Goal: Information Seeking & Learning: Understand process/instructions

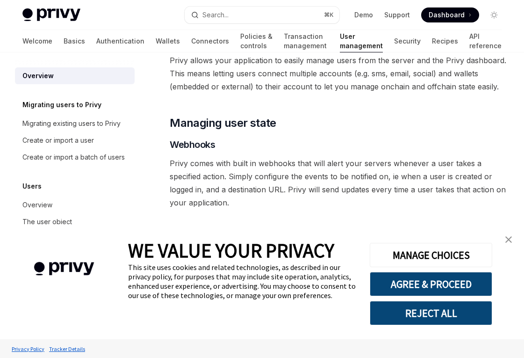
scroll to position [119, 0]
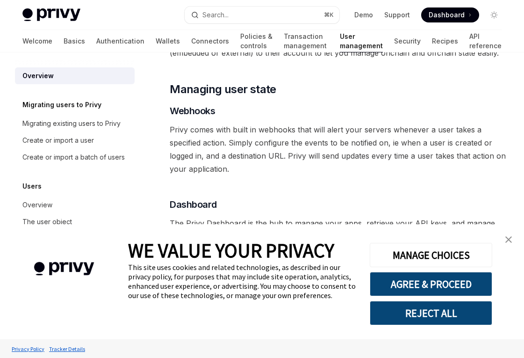
click at [510, 241] on img "close banner" at bounding box center [509, 239] width 7 height 7
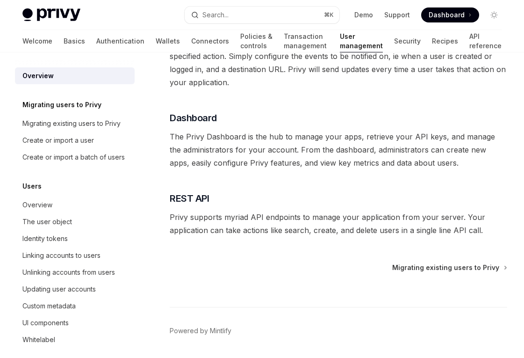
scroll to position [236, 0]
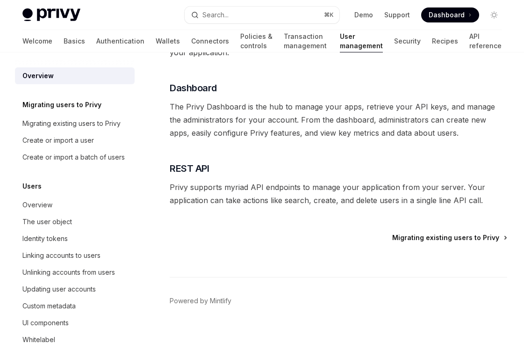
click at [428, 236] on span "Migrating existing users to Privy" at bounding box center [446, 237] width 107 height 9
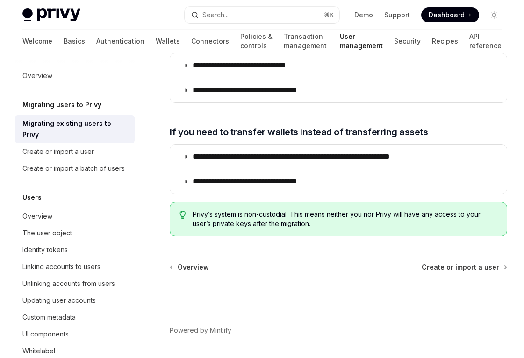
scroll to position [1174, 0]
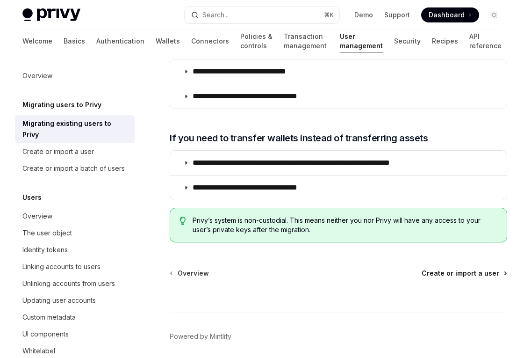
click at [441, 269] on span "Create or import a user" at bounding box center [461, 273] width 78 height 9
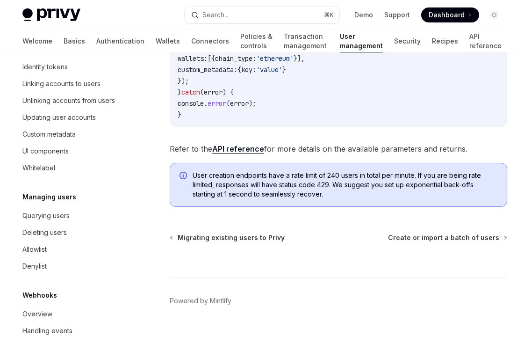
scroll to position [172, 0]
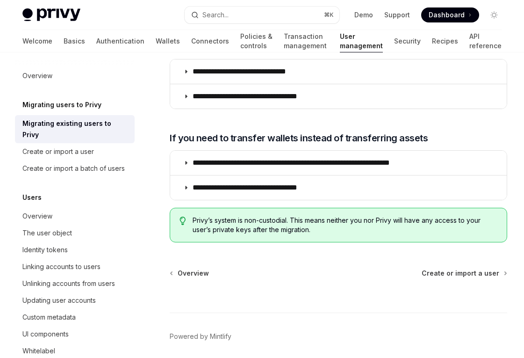
type textarea "*"
